Goal: Go to known website: Access a specific website the user already knows

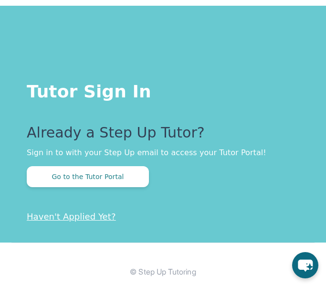
scroll to position [208, 0]
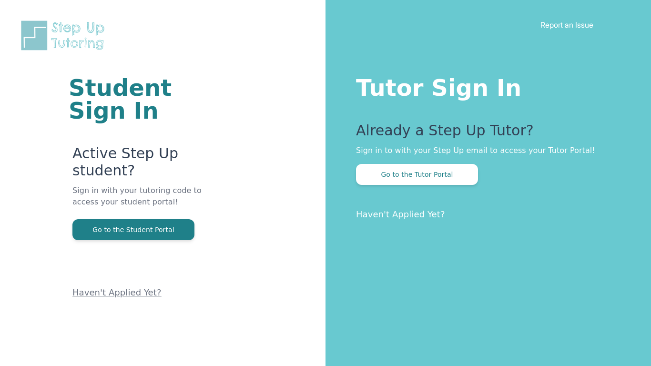
scroll to position [58, 0]
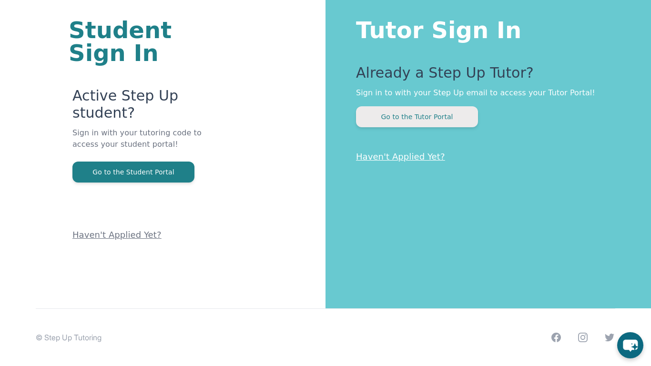
click at [379, 117] on button "Go to the Tutor Portal" at bounding box center [417, 116] width 122 height 21
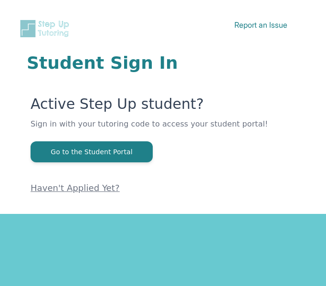
scroll to position [208, 0]
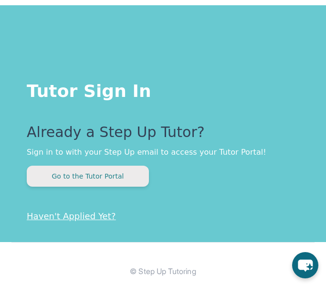
click at [52, 175] on button "Go to the Tutor Portal" at bounding box center [88, 175] width 122 height 21
